Goal: Find specific page/section: Find specific page/section

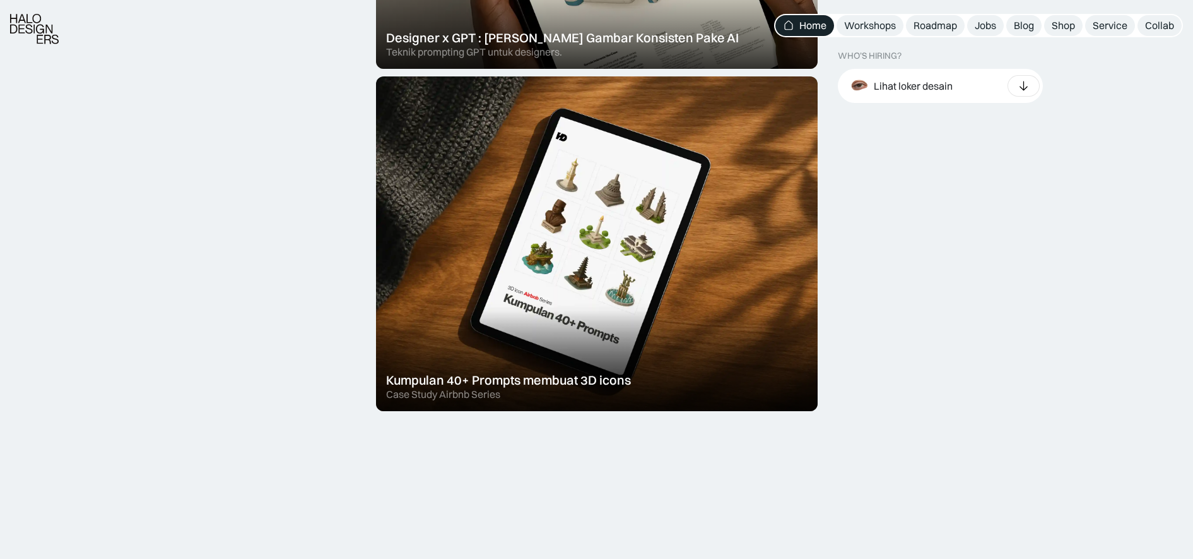
scroll to position [704, 0]
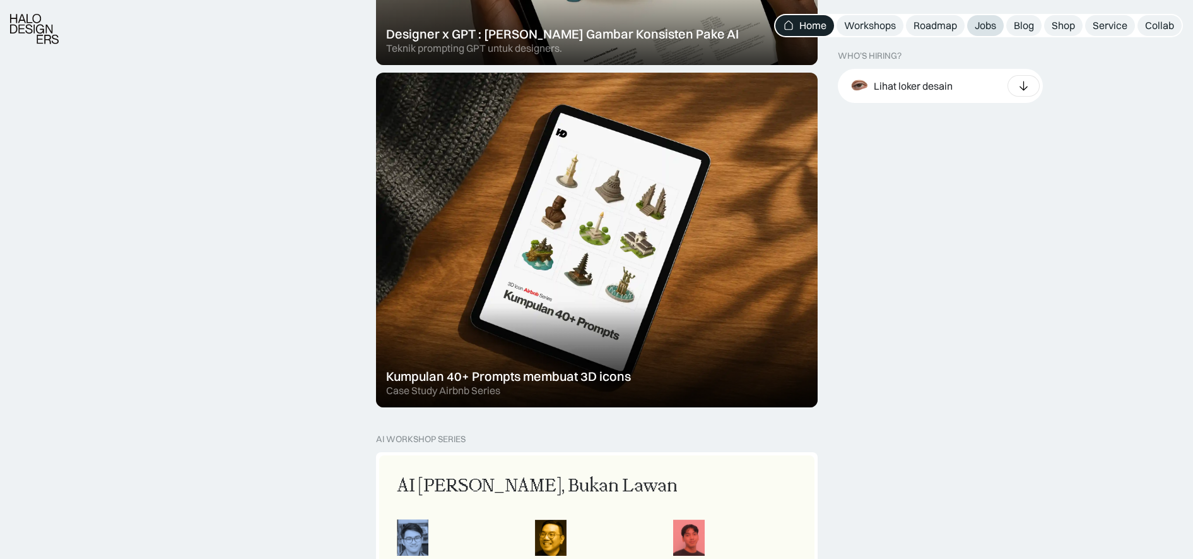
click at [988, 27] on div "Jobs" at bounding box center [985, 25] width 21 height 13
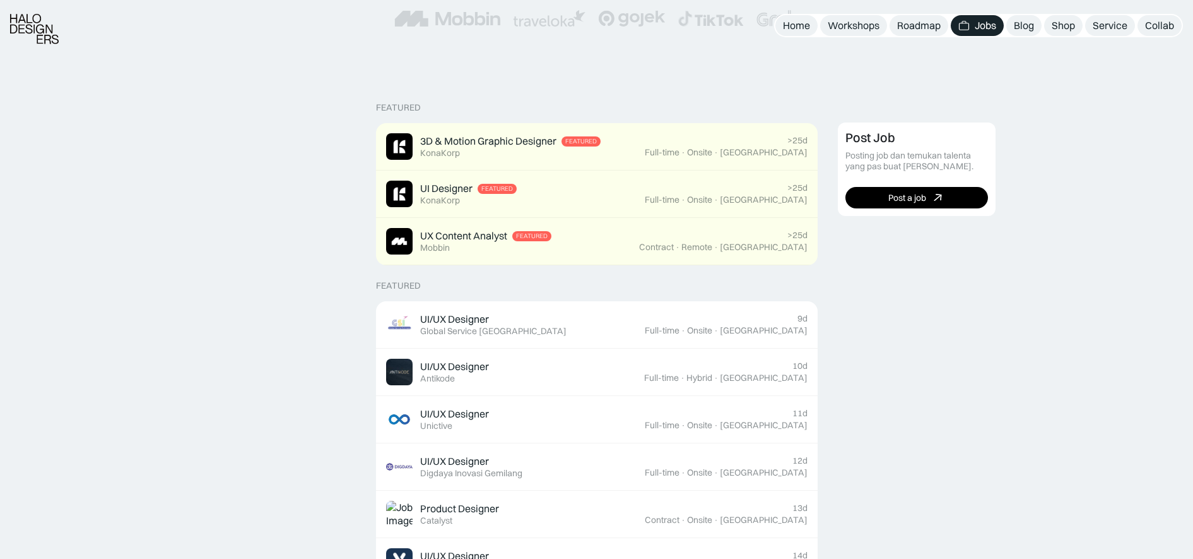
scroll to position [242, 0]
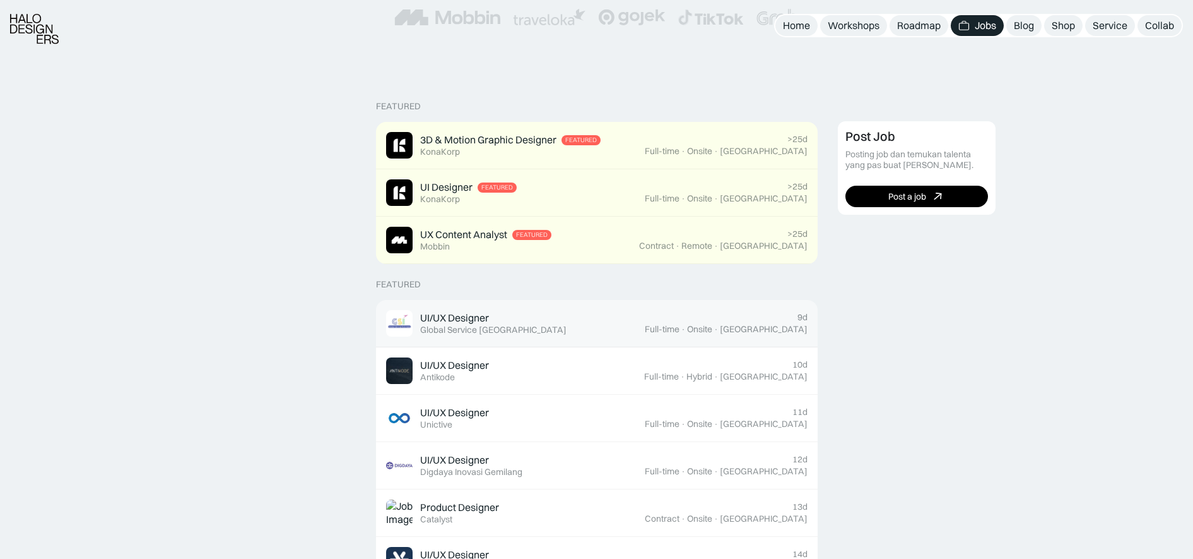
click at [446, 317] on div "UI/UX Designer" at bounding box center [454, 317] width 69 height 13
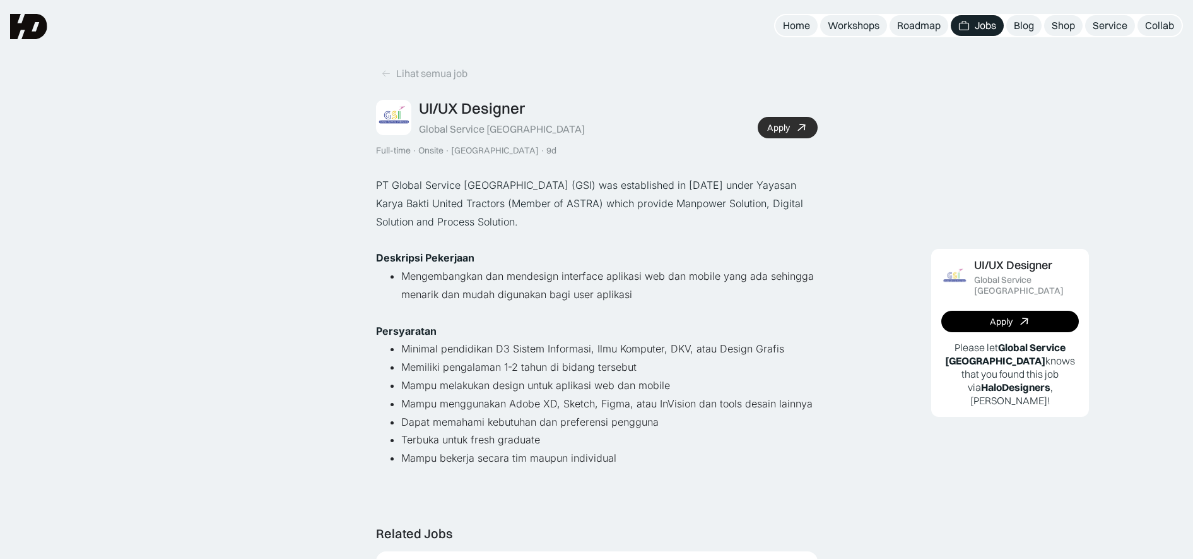
click at [795, 129] on icon at bounding box center [802, 128] width 18 height 18
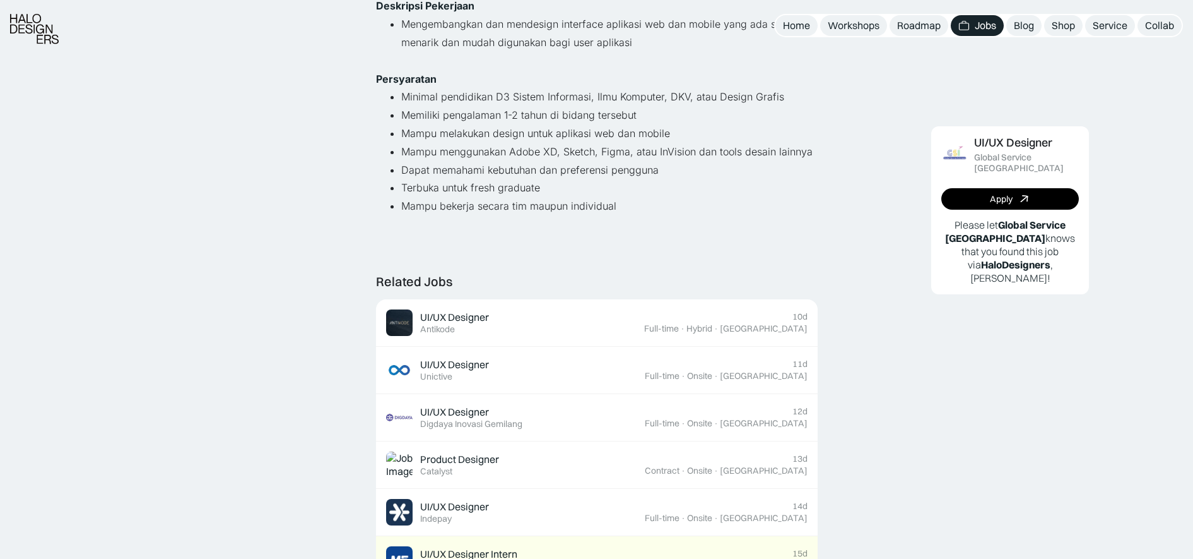
scroll to position [252, 0]
